Goal: Task Accomplishment & Management: Use online tool/utility

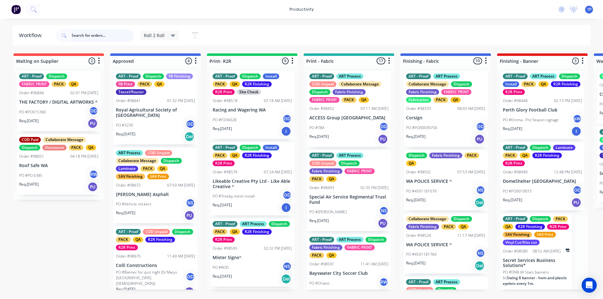
click at [112, 39] on input "text" at bounding box center [103, 35] width 62 height 13
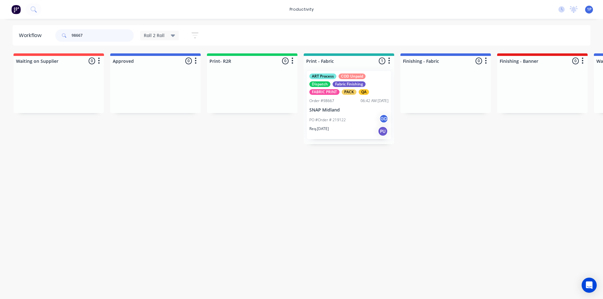
type input "98667"
click at [347, 117] on div "PO #Order # 219122 GD" at bounding box center [348, 120] width 79 height 12
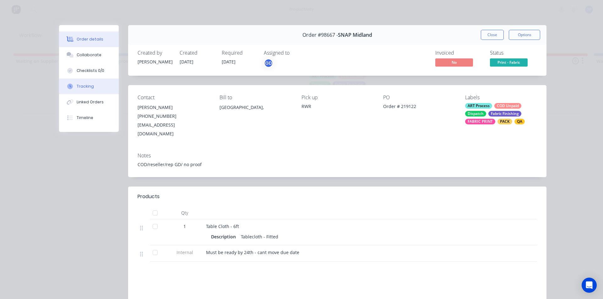
click at [95, 87] on button "Tracking" at bounding box center [89, 87] width 60 height 16
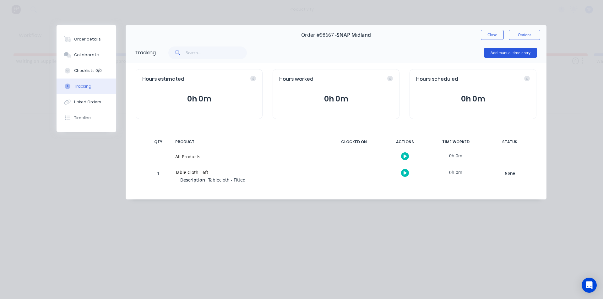
click at [496, 54] on button "Add manual time entry" at bounding box center [510, 53] width 53 height 10
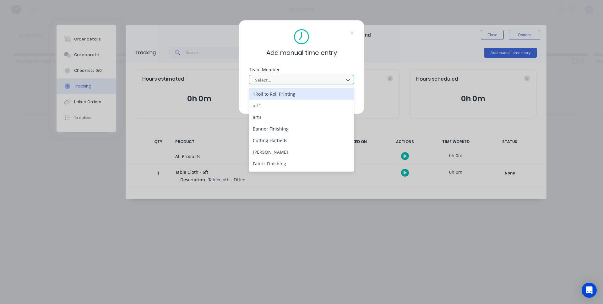
click at [259, 78] on div at bounding box center [297, 80] width 86 height 8
click at [261, 93] on div "1Roll to Roll Printing" at bounding box center [301, 94] width 105 height 12
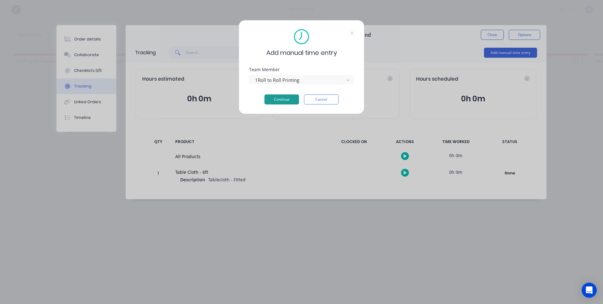
click at [276, 101] on button "Continue" at bounding box center [281, 100] width 35 height 10
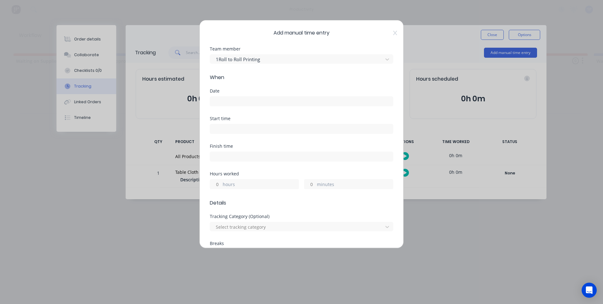
click at [227, 102] on input at bounding box center [301, 101] width 183 height 9
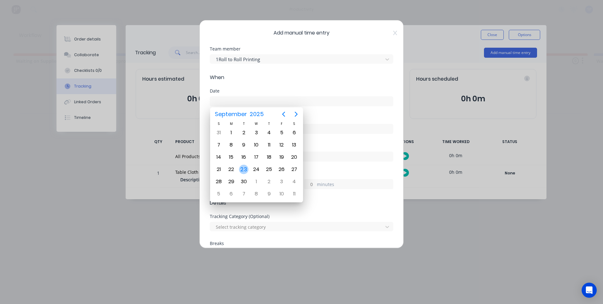
click at [242, 172] on div "23" at bounding box center [243, 169] width 9 height 9
type input "[DATE]"
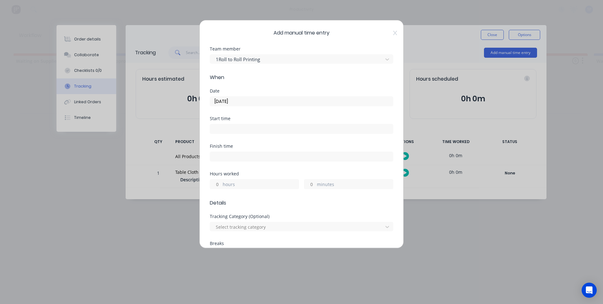
click at [237, 127] on input at bounding box center [301, 128] width 183 height 9
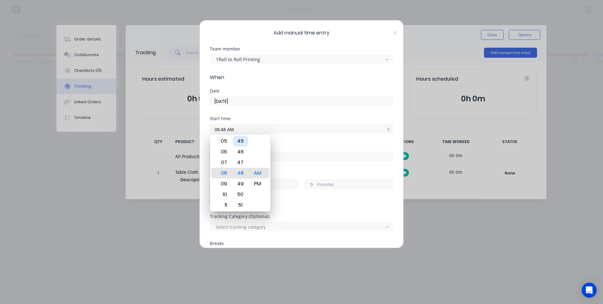
click at [242, 143] on div "45" at bounding box center [240, 141] width 15 height 11
type input "08:45 AM"
click at [261, 172] on div "AM" at bounding box center [257, 173] width 15 height 11
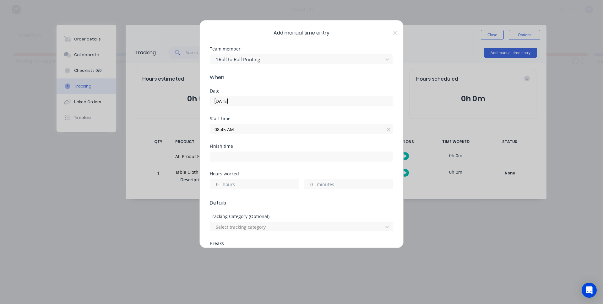
click at [251, 152] on input at bounding box center [301, 156] width 183 height 9
type input "08:56 AM"
type input "0"
type input "11"
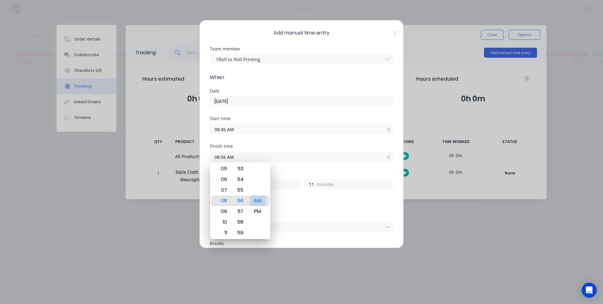
click at [261, 203] on div "AM" at bounding box center [257, 201] width 15 height 11
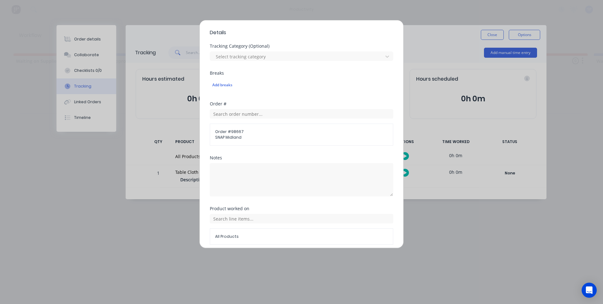
scroll to position [171, 0]
click at [259, 224] on div "All Products" at bounding box center [301, 229] width 183 height 31
click at [259, 223] on input "text" at bounding box center [301, 218] width 183 height 9
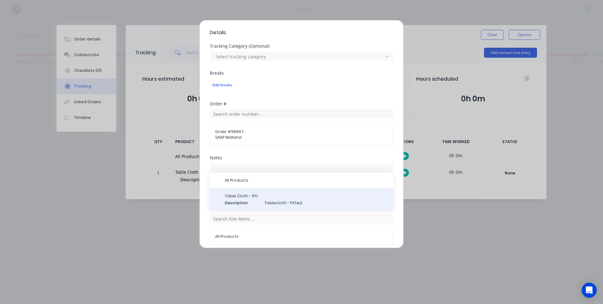
click at [260, 198] on span "Table Cloth - 6ft" at bounding box center [306, 196] width 163 height 6
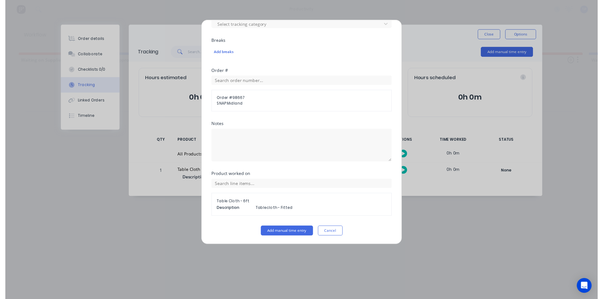
scroll to position [203, 0]
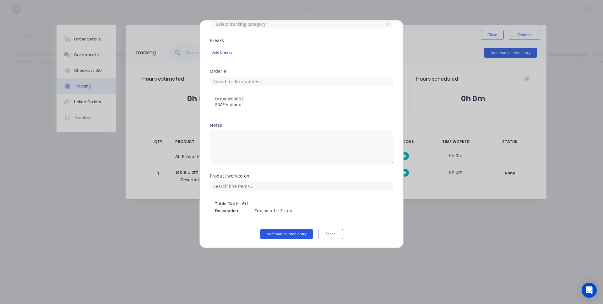
click at [272, 235] on button "Add manual time entry" at bounding box center [286, 234] width 53 height 10
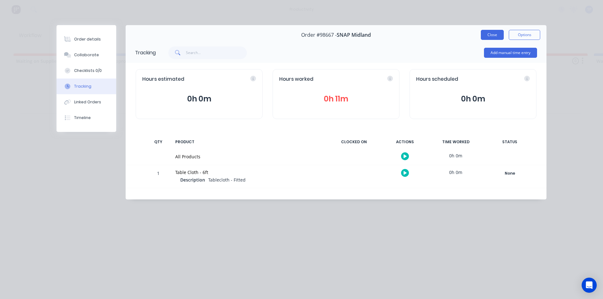
click at [500, 37] on button "Close" at bounding box center [492, 35] width 23 height 10
